Goal: Navigation & Orientation: Find specific page/section

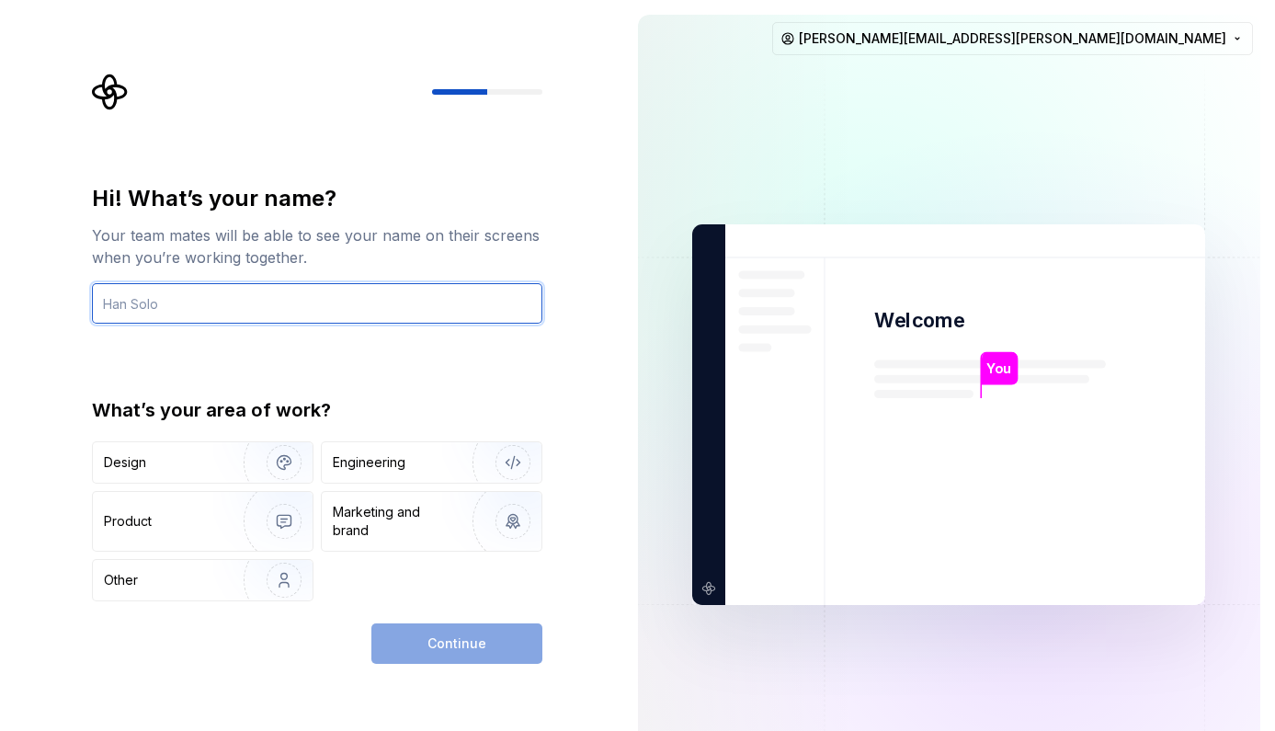
type input "ken.klimaszewski@blackline.com"
